Goal: Transaction & Acquisition: Purchase product/service

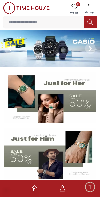
click at [48, 23] on input at bounding box center [43, 22] width 81 height 11
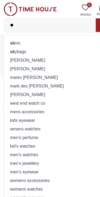
type input "*"
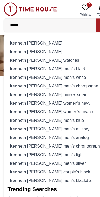
type input "*****"
click at [17, 43] on strong "kenne" at bounding box center [14, 45] width 11 height 4
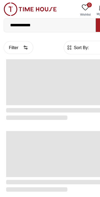
click at [18, 21] on input "**********" at bounding box center [43, 22] width 81 height 11
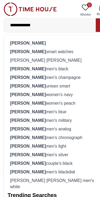
click at [22, 45] on strong "[PERSON_NAME]" at bounding box center [24, 45] width 31 height 4
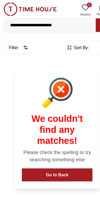
scroll to position [0, 167]
click at [42, 142] on p "Please check the spelling or try searching something else" at bounding box center [50, 136] width 62 height 13
click at [44, 152] on button "Go to Back" at bounding box center [50, 152] width 62 height 11
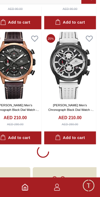
scroll to position [907, 0]
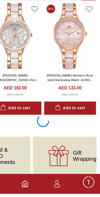
scroll to position [2946, 0]
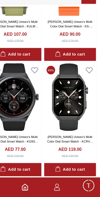
scroll to position [4102, 0]
click at [62, 81] on img at bounding box center [74, 109] width 46 height 59
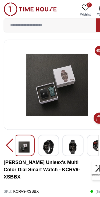
click at [9, 126] on div at bounding box center [8, 127] width 11 height 19
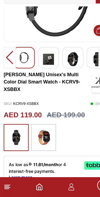
scroll to position [53, 0]
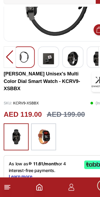
click at [37, 185] on icon "Home" at bounding box center [34, 187] width 5 height 5
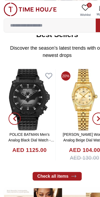
scroll to position [162, 0]
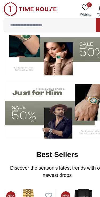
click at [56, 24] on input at bounding box center [43, 22] width 81 height 11
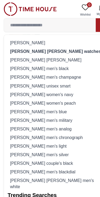
scroll to position [33, 0]
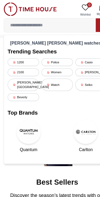
click at [59, 35] on strong "[PERSON_NAME] [PERSON_NAME] watches" at bounding box center [49, 37] width 80 height 4
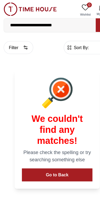
click at [67, 18] on input "**********" at bounding box center [43, 22] width 81 height 11
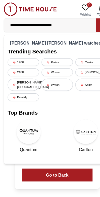
click at [69, 23] on input "**********" at bounding box center [43, 22] width 81 height 11
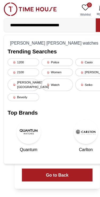
type input "**********"
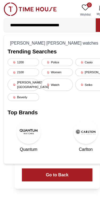
click at [66, 153] on button "Go to Back" at bounding box center [50, 152] width 62 height 11
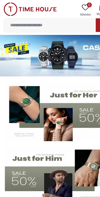
click at [51, 19] on input at bounding box center [43, 22] width 81 height 11
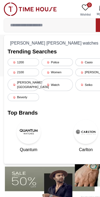
click at [51, 37] on div "[PERSON_NAME] [PERSON_NAME] watches" at bounding box center [50, 38] width 87 height 8
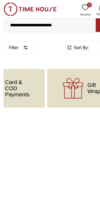
click at [73, 23] on input "**********" at bounding box center [43, 22] width 81 height 11
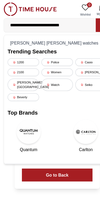
type input "**********"
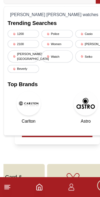
scroll to position [14, 0]
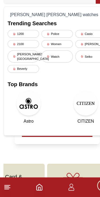
click at [53, 69] on div "Watch" at bounding box center [50, 74] width 28 height 11
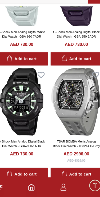
scroll to position [66, 0]
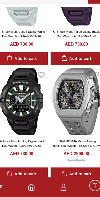
click at [33, 90] on img at bounding box center [26, 113] width 46 height 59
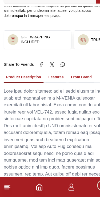
scroll to position [448, 0]
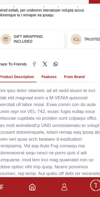
click at [47, 88] on button "Features" at bounding box center [49, 92] width 18 height 9
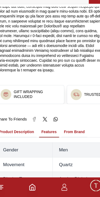
scroll to position [400, 0]
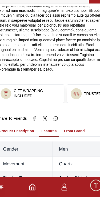
click at [67, 135] on button "From Brand" at bounding box center [71, 139] width 23 height 9
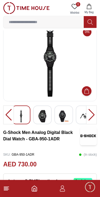
scroll to position [0, 0]
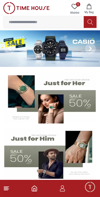
click at [97, 20] on button at bounding box center [90, 22] width 13 height 12
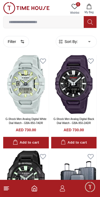
click at [92, 27] on button at bounding box center [90, 22] width 13 height 12
click at [92, 21] on icon at bounding box center [90, 22] width 5 height 6
click at [94, 18] on button at bounding box center [90, 22] width 13 height 12
click at [86, 25] on button at bounding box center [90, 22] width 13 height 12
click at [19, 40] on button "Filter" at bounding box center [16, 41] width 26 height 11
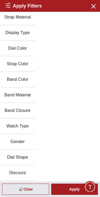
scroll to position [111, 0]
click at [86, 63] on div "Categories Brands Color Size Bridge Width Strap Closure Lens Width Strap Materi…" at bounding box center [50, 41] width 100 height 280
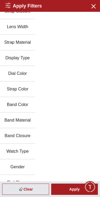
scroll to position [87, 0]
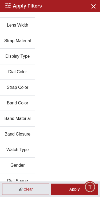
click at [20, 153] on button "Watch Type" at bounding box center [17, 150] width 35 height 16
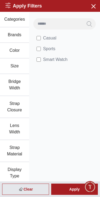
scroll to position [0, 0]
click at [96, 8] on icon "button" at bounding box center [93, 6] width 7 height 7
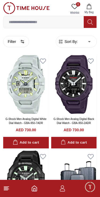
click at [63, 22] on input at bounding box center [43, 22] width 81 height 11
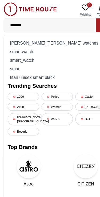
type input "*****"
click at [18, 44] on div "smart watch" at bounding box center [50, 45] width 87 height 8
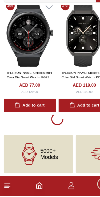
scroll to position [937, 0]
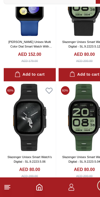
scroll to position [1325, 0]
